Goal: Information Seeking & Learning: Learn about a topic

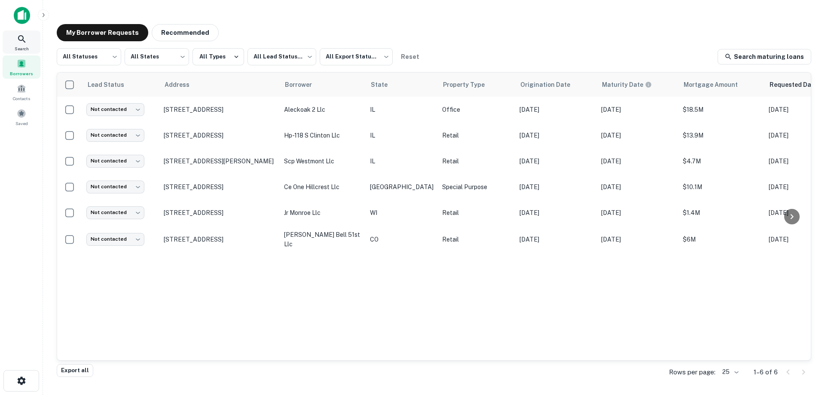
click at [26, 39] on icon at bounding box center [22, 39] width 10 height 10
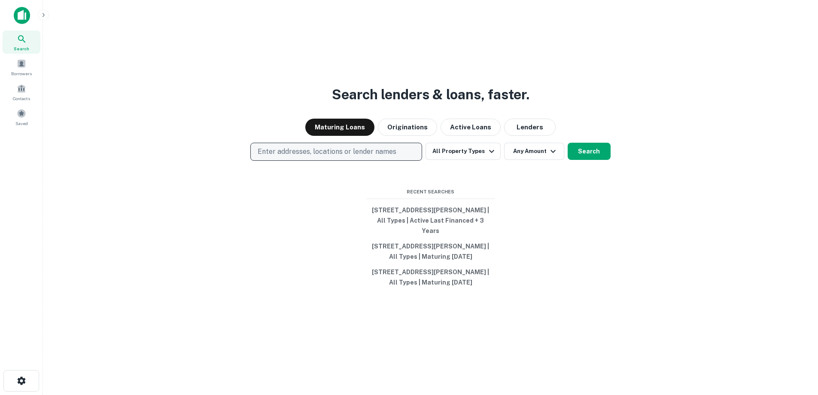
click at [317, 149] on p "Enter addresses, locations or lender names" at bounding box center [327, 151] width 139 height 10
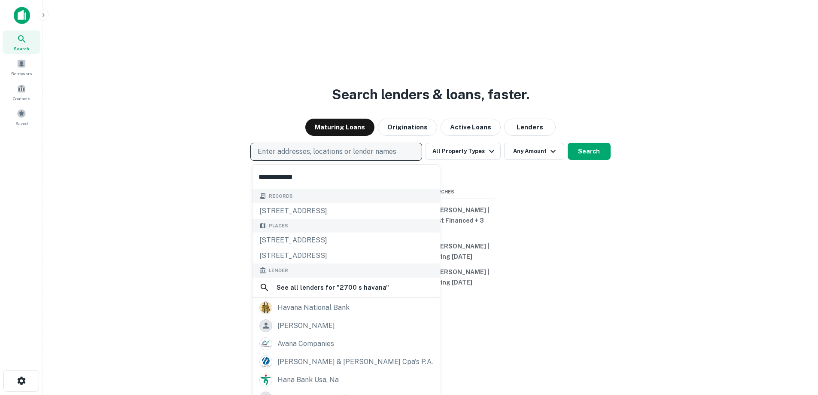
type input "**********"
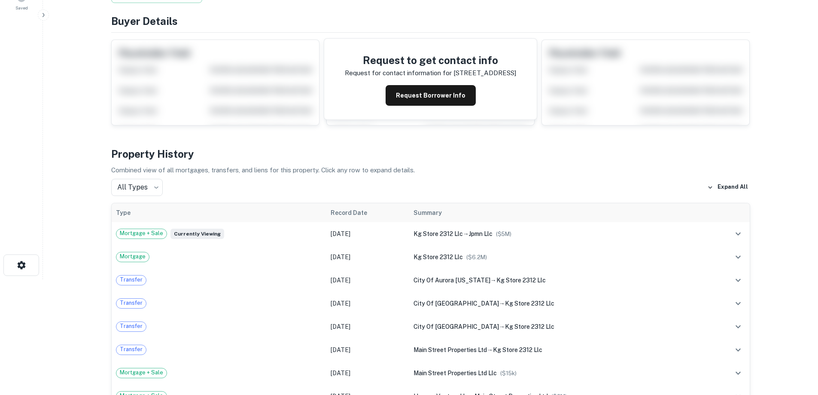
scroll to position [129, 0]
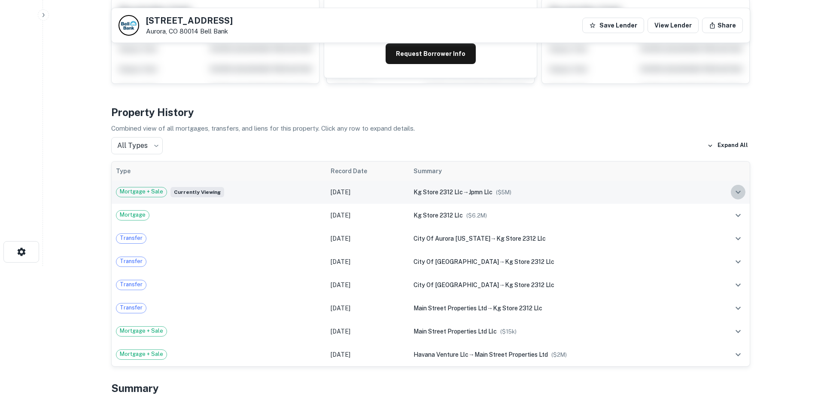
click at [738, 187] on icon "expand row" at bounding box center [738, 192] width 10 height 10
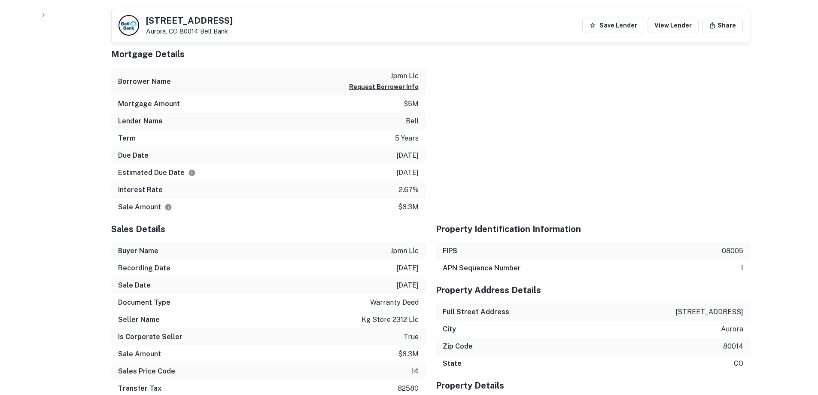
scroll to position [859, 0]
